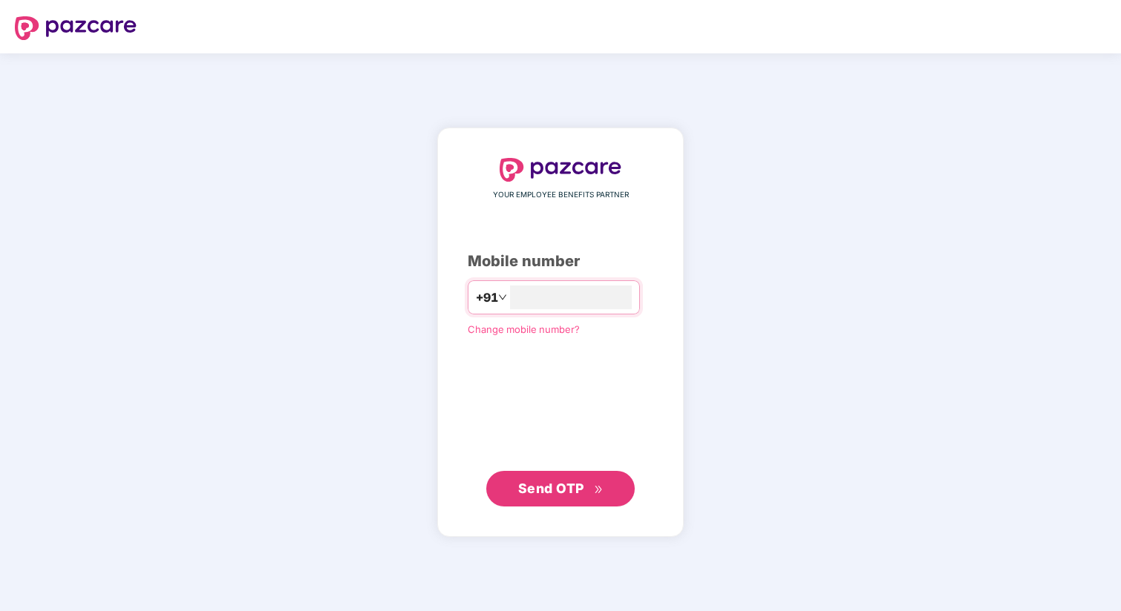
type input "**********"
click at [552, 493] on span "Send OTP" at bounding box center [551, 489] width 66 height 16
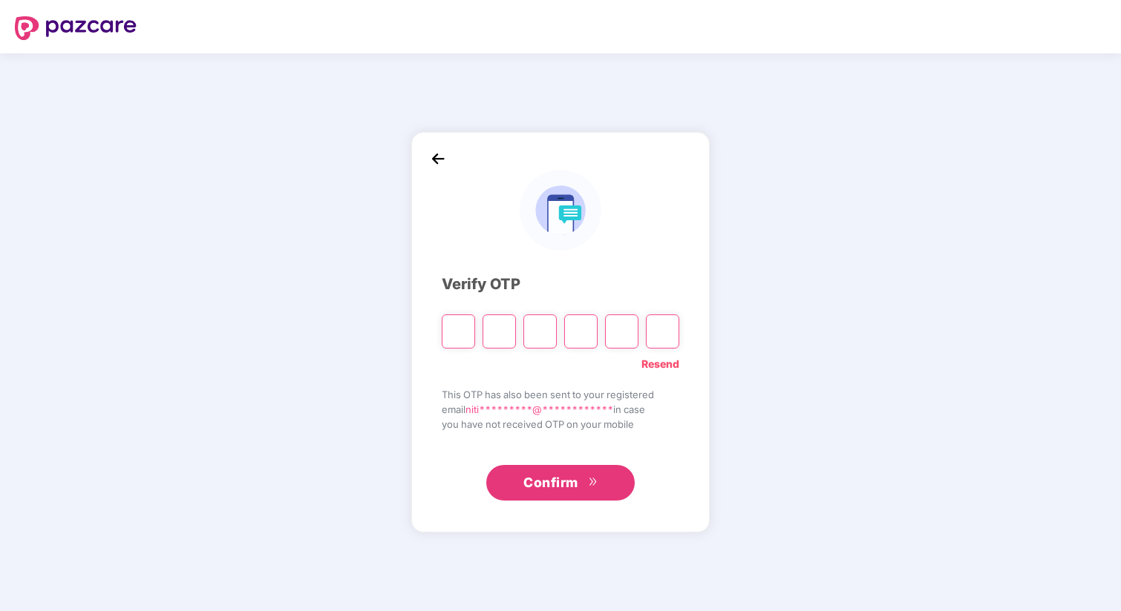
type input "*"
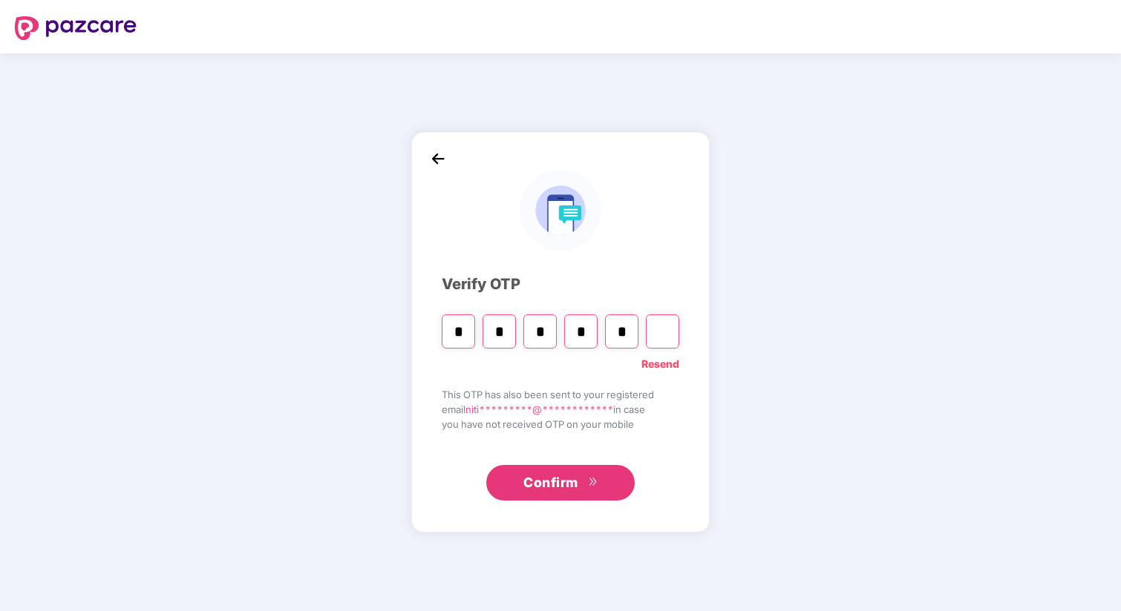
type input "*"
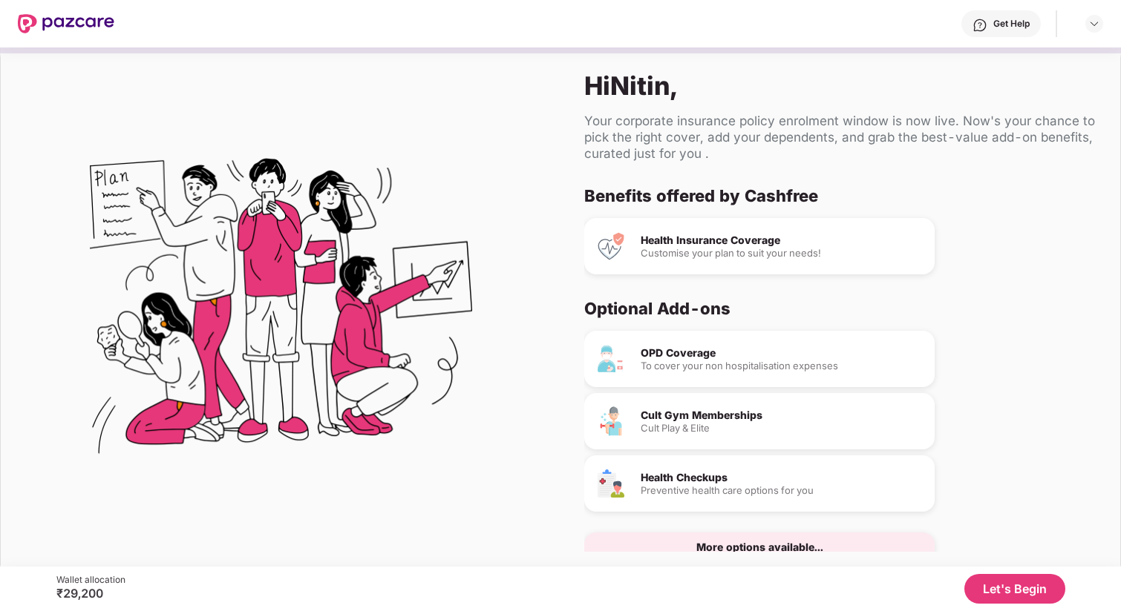
click at [706, 246] on div "Health Insurance Coverage Customise your plan to suit your needs!" at bounding box center [781, 246] width 282 height 23
click at [988, 593] on button "Let's Begin" at bounding box center [1014, 589] width 101 height 30
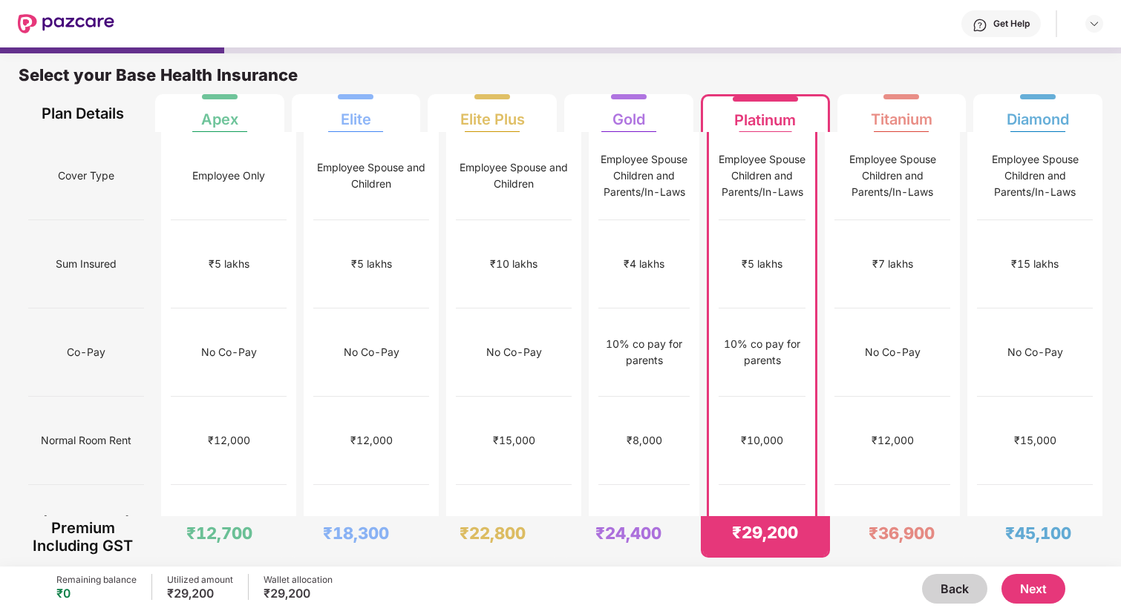
click at [1025, 585] on button "Next" at bounding box center [1033, 589] width 64 height 30
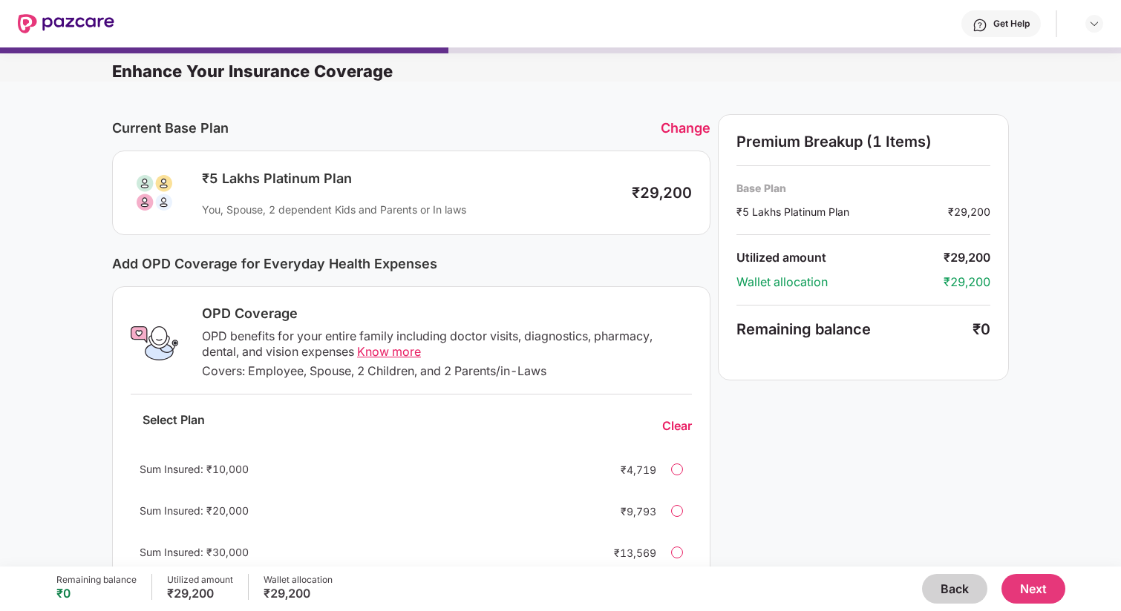
click at [1023, 582] on button "Next" at bounding box center [1033, 589] width 64 height 30
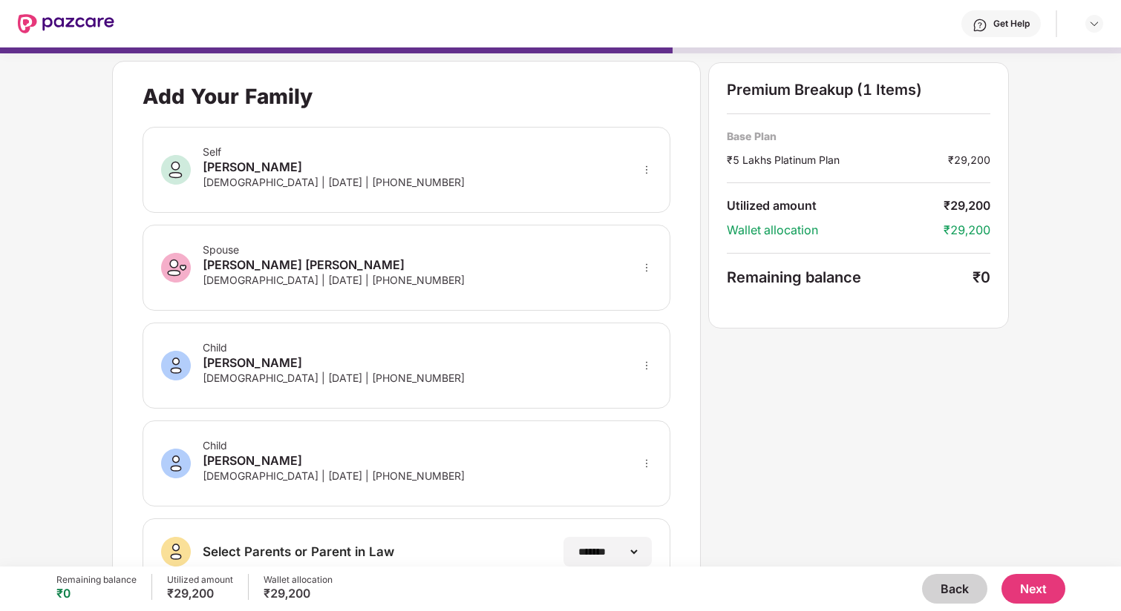
click at [646, 171] on icon "more" at bounding box center [646, 170] width 10 height 10
click at [646, 165] on icon "more" at bounding box center [646, 170] width 10 height 10
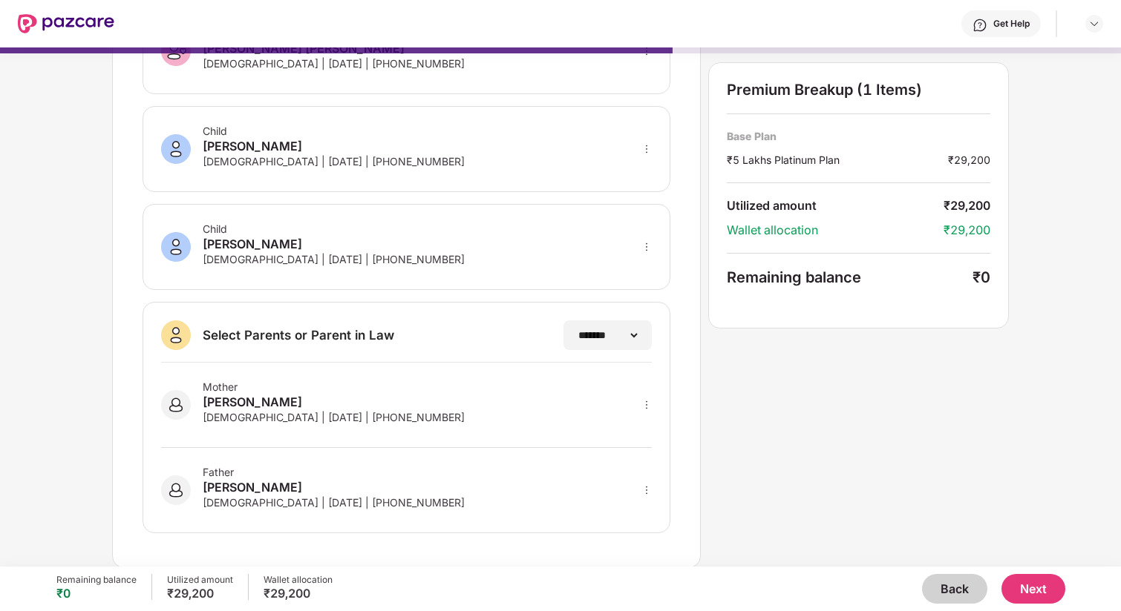
scroll to position [217, 0]
click at [965, 511] on div "**********" at bounding box center [560, 205] width 896 height 724
click at [1040, 588] on button "Next" at bounding box center [1033, 589] width 64 height 30
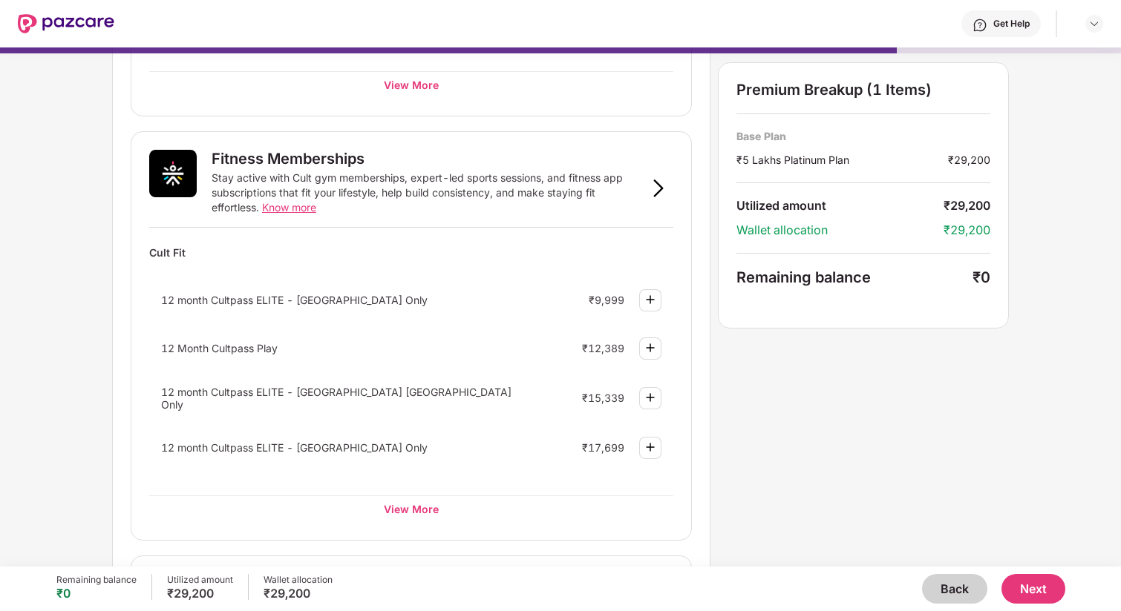
scroll to position [465, 0]
click at [420, 508] on div "View More" at bounding box center [411, 507] width 524 height 27
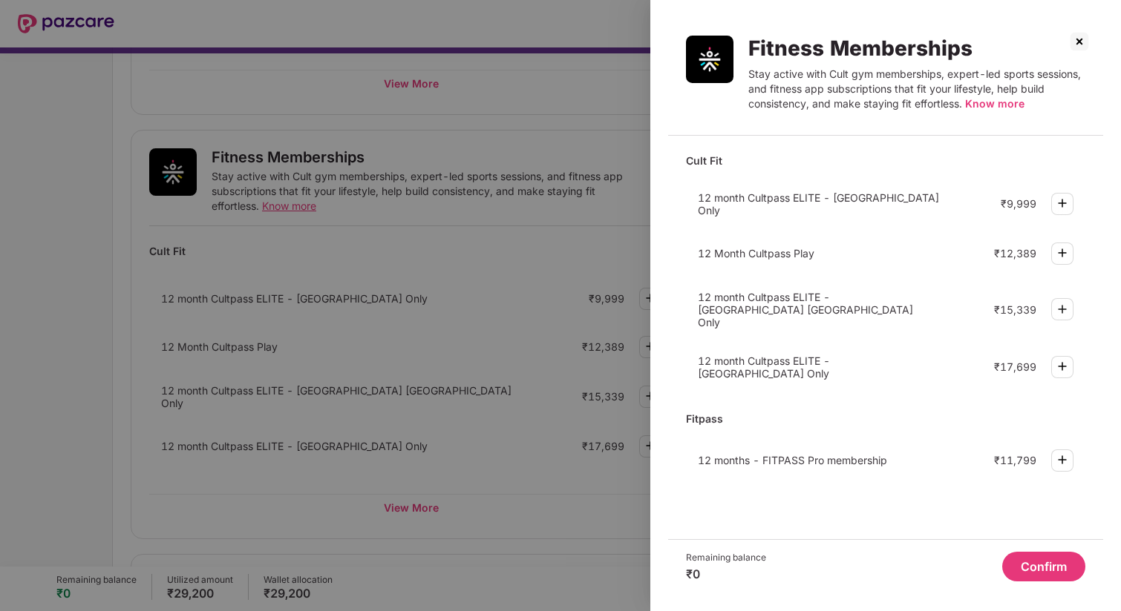
click at [1076, 45] on img at bounding box center [1079, 42] width 24 height 24
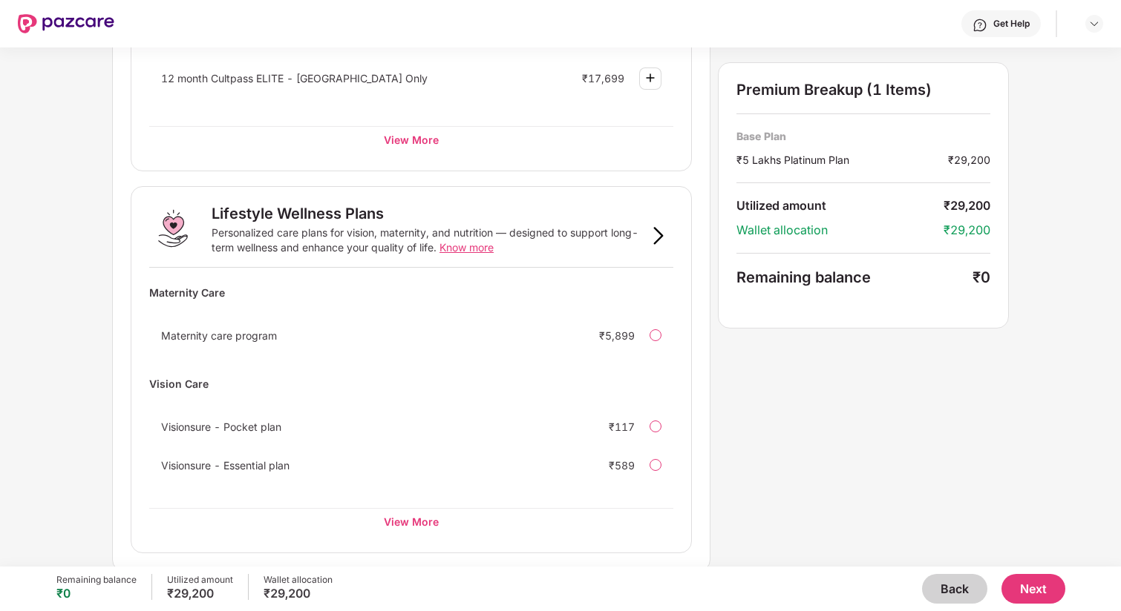
scroll to position [836, 0]
click at [389, 520] on div "View More" at bounding box center [411, 519] width 524 height 27
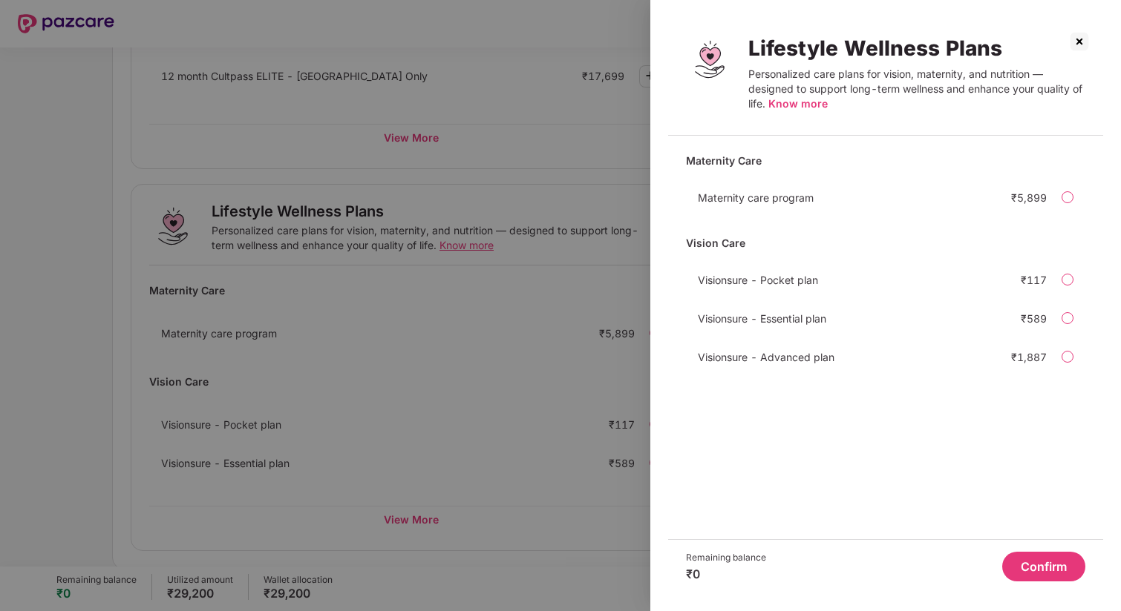
click at [786, 102] on span "Know more" at bounding box center [797, 103] width 59 height 13
click at [1083, 44] on img at bounding box center [1079, 42] width 24 height 24
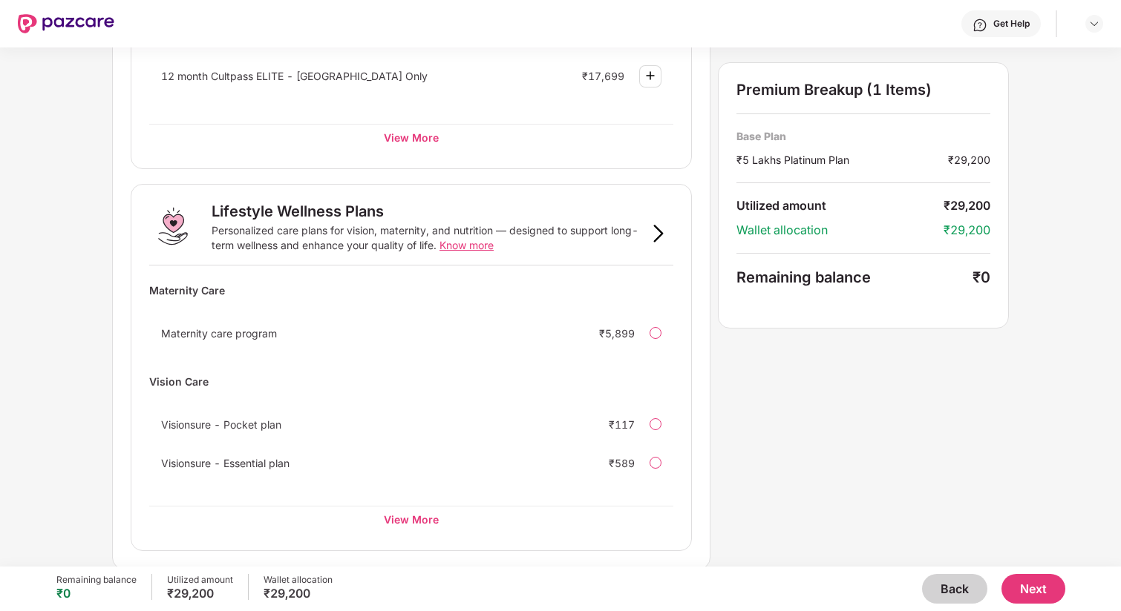
click at [1029, 589] on button "Next" at bounding box center [1033, 589] width 64 height 30
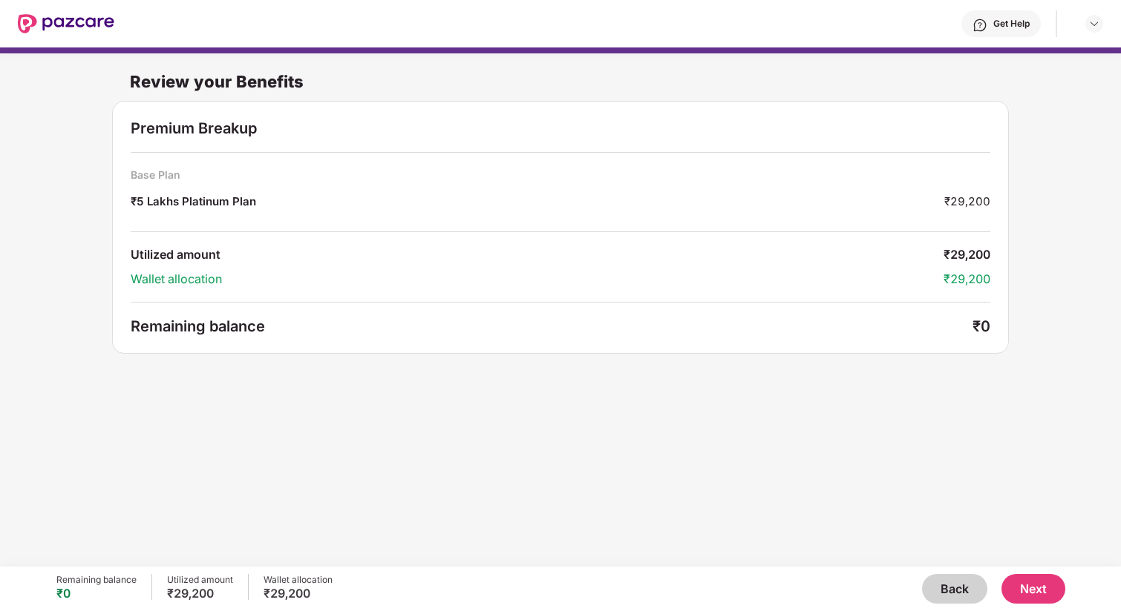
click at [1028, 590] on button "Next" at bounding box center [1033, 589] width 64 height 30
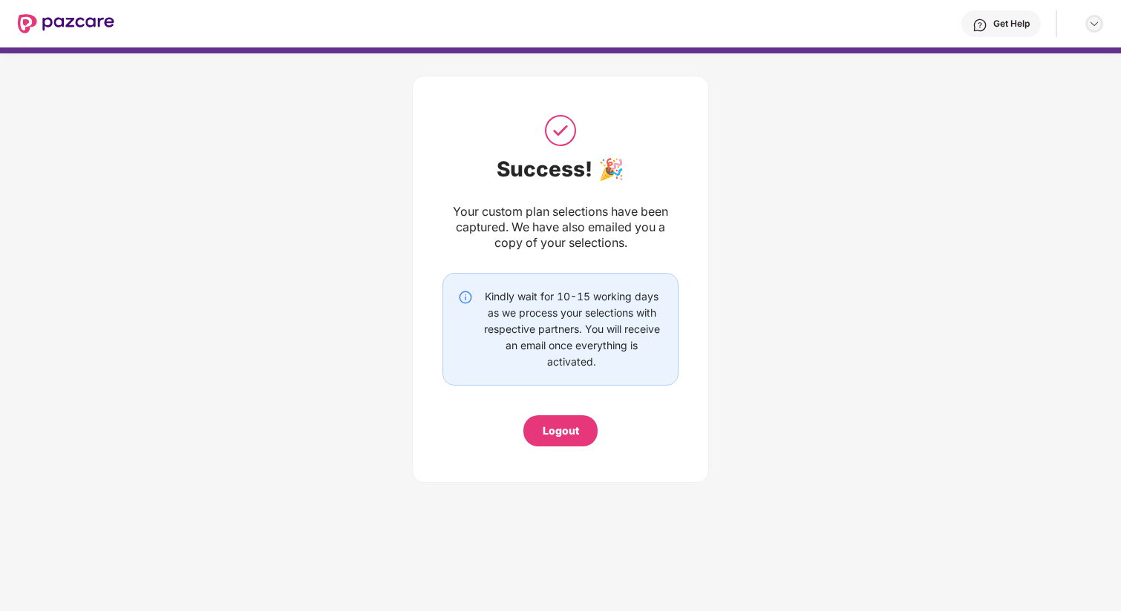
click at [1094, 18] on img at bounding box center [1094, 24] width 12 height 12
click at [1095, 25] on img at bounding box center [1094, 24] width 12 height 12
click at [92, 22] on img at bounding box center [66, 23] width 96 height 19
